Goal: Entertainment & Leisure: Consume media (video, audio)

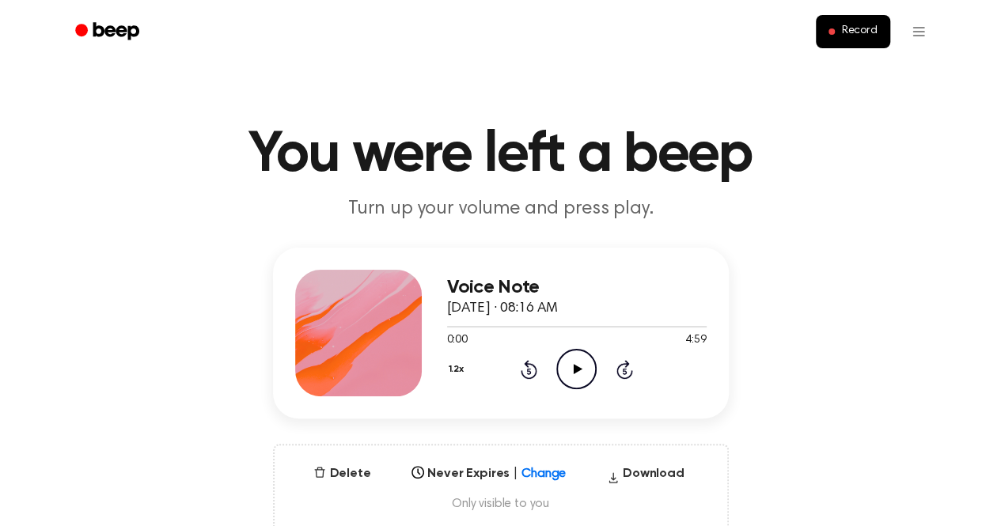
click at [576, 370] on icon at bounding box center [578, 369] width 9 height 10
click at [576, 370] on icon "Pause Audio" at bounding box center [576, 369] width 40 height 40
click at [576, 370] on icon at bounding box center [578, 369] width 9 height 10
click at [576, 370] on icon "Pause Audio" at bounding box center [576, 369] width 40 height 40
click at [576, 370] on icon at bounding box center [578, 369] width 9 height 10
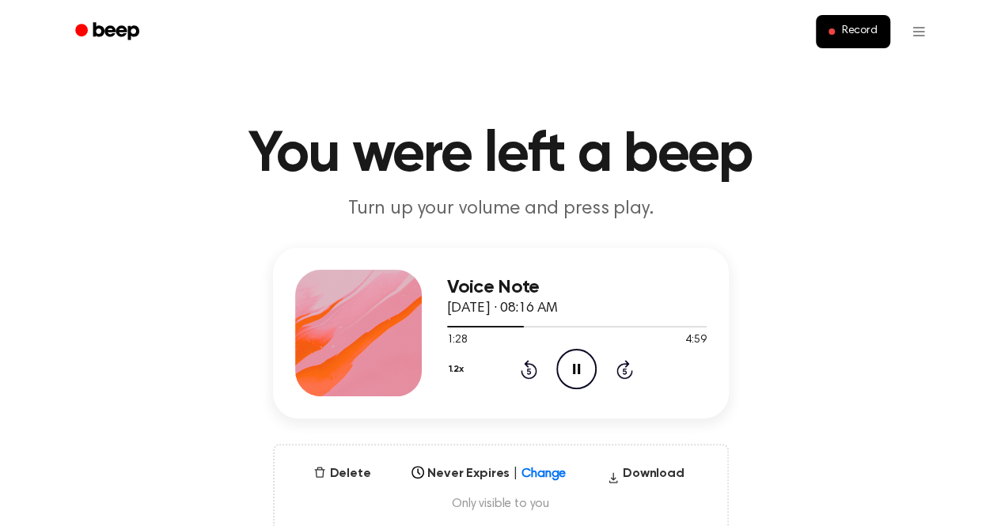
click at [576, 370] on icon "Pause Audio" at bounding box center [576, 369] width 40 height 40
click at [576, 370] on icon at bounding box center [578, 369] width 9 height 10
click at [576, 370] on icon "Pause Audio" at bounding box center [576, 369] width 40 height 40
click at [576, 370] on icon at bounding box center [578, 369] width 9 height 10
click at [576, 370] on icon "Pause Audio" at bounding box center [576, 369] width 40 height 40
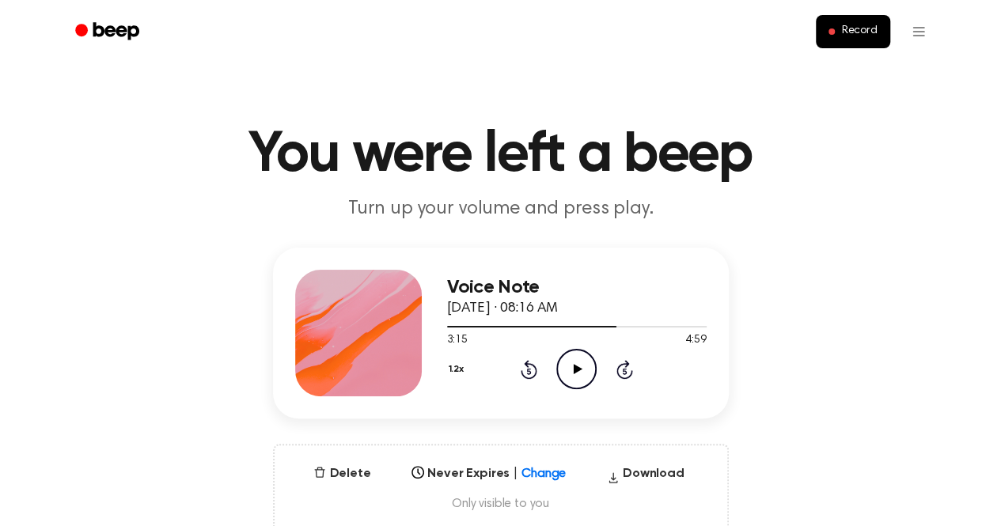
click at [576, 370] on icon at bounding box center [578, 369] width 9 height 10
click at [576, 370] on icon "Pause Audio" at bounding box center [576, 369] width 40 height 40
click at [576, 370] on icon at bounding box center [578, 369] width 9 height 10
click at [576, 370] on icon "Pause Audio" at bounding box center [576, 369] width 40 height 40
click at [576, 370] on icon at bounding box center [578, 369] width 9 height 10
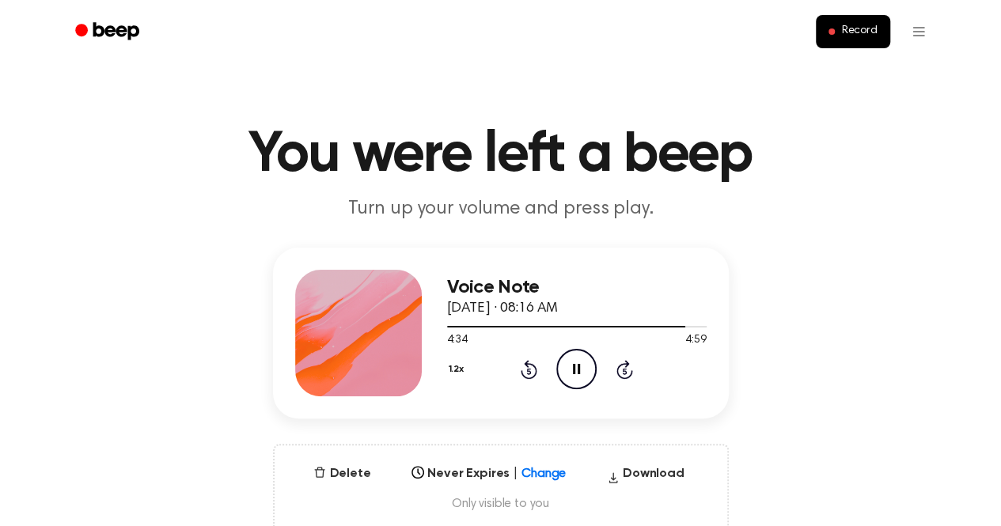
click at [576, 370] on icon "Pause Audio" at bounding box center [576, 369] width 40 height 40
click at [576, 370] on icon at bounding box center [578, 369] width 9 height 10
click at [576, 370] on icon "Pause Audio" at bounding box center [576, 369] width 40 height 40
click at [578, 371] on icon at bounding box center [578, 369] width 9 height 10
drag, startPoint x: 578, startPoint y: 371, endPoint x: 961, endPoint y: 289, distance: 391.8
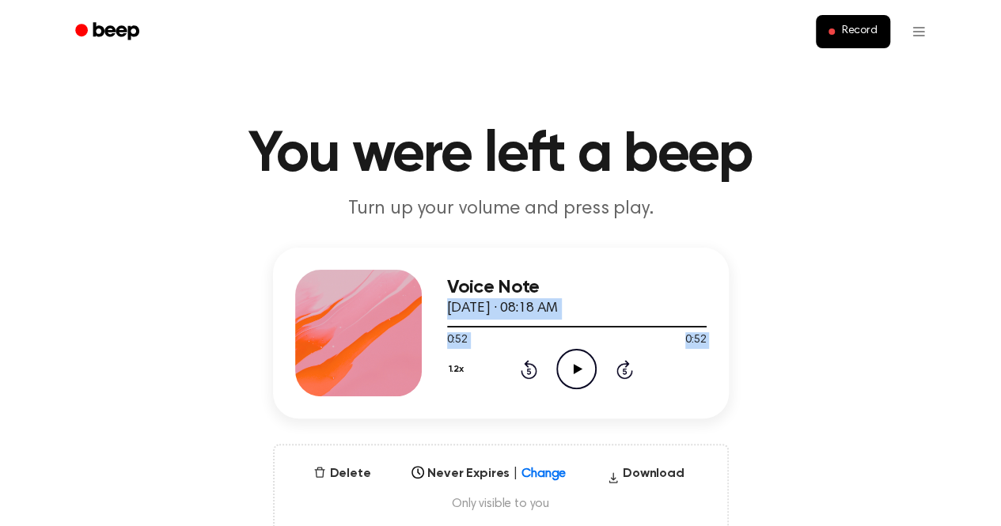
click at [961, 289] on div "Voice Note September 26, 2025 · 08:18 AM 0:52 0:52 Your browser does not suppor…" at bounding box center [500, 390] width 963 height 285
click at [518, 254] on div "Voice Note September 26, 2025 · 08:18 AM 0:52 0:52 Your browser does not suppor…" at bounding box center [501, 333] width 456 height 171
